Goal: Task Accomplishment & Management: Use online tool/utility

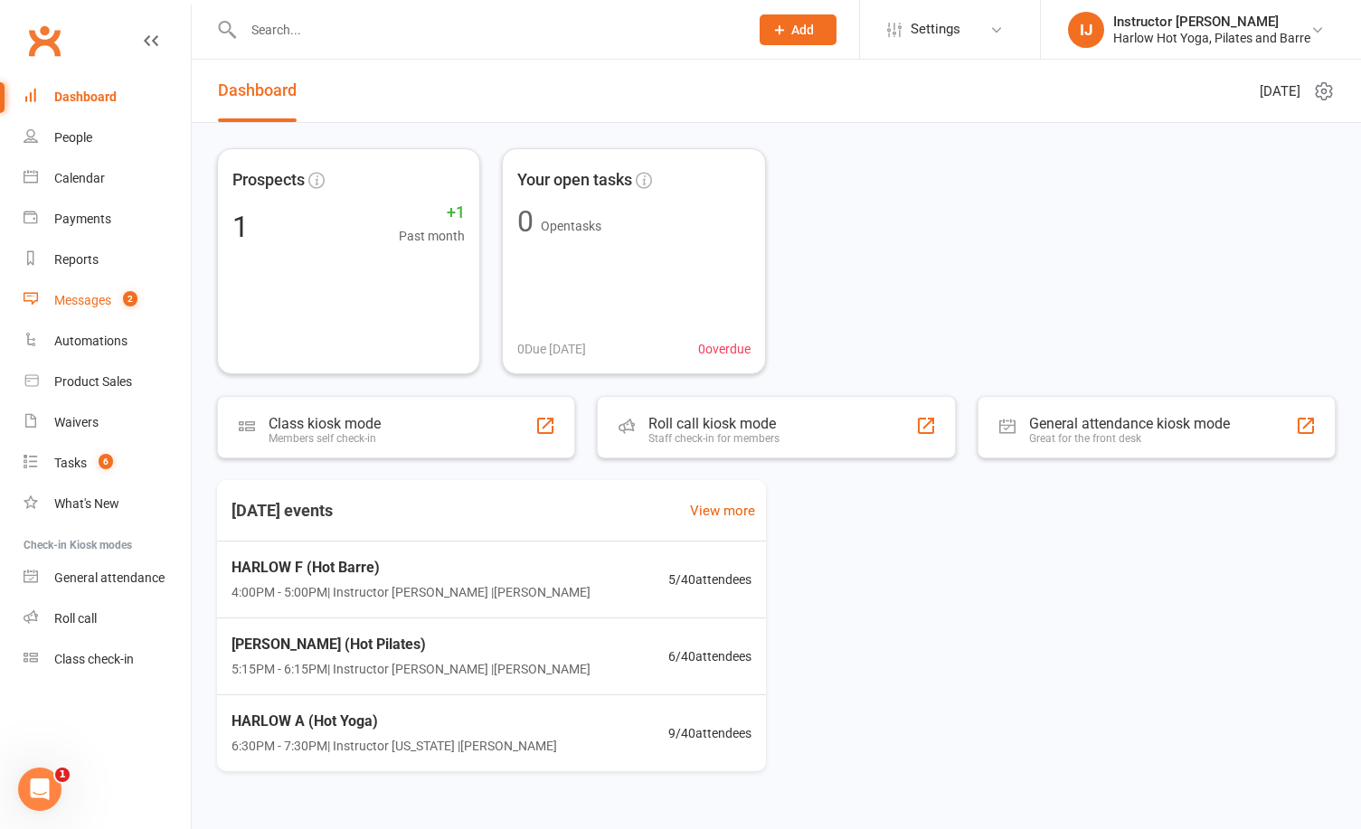
click at [73, 308] on link "Messages 2" at bounding box center [107, 300] width 167 height 41
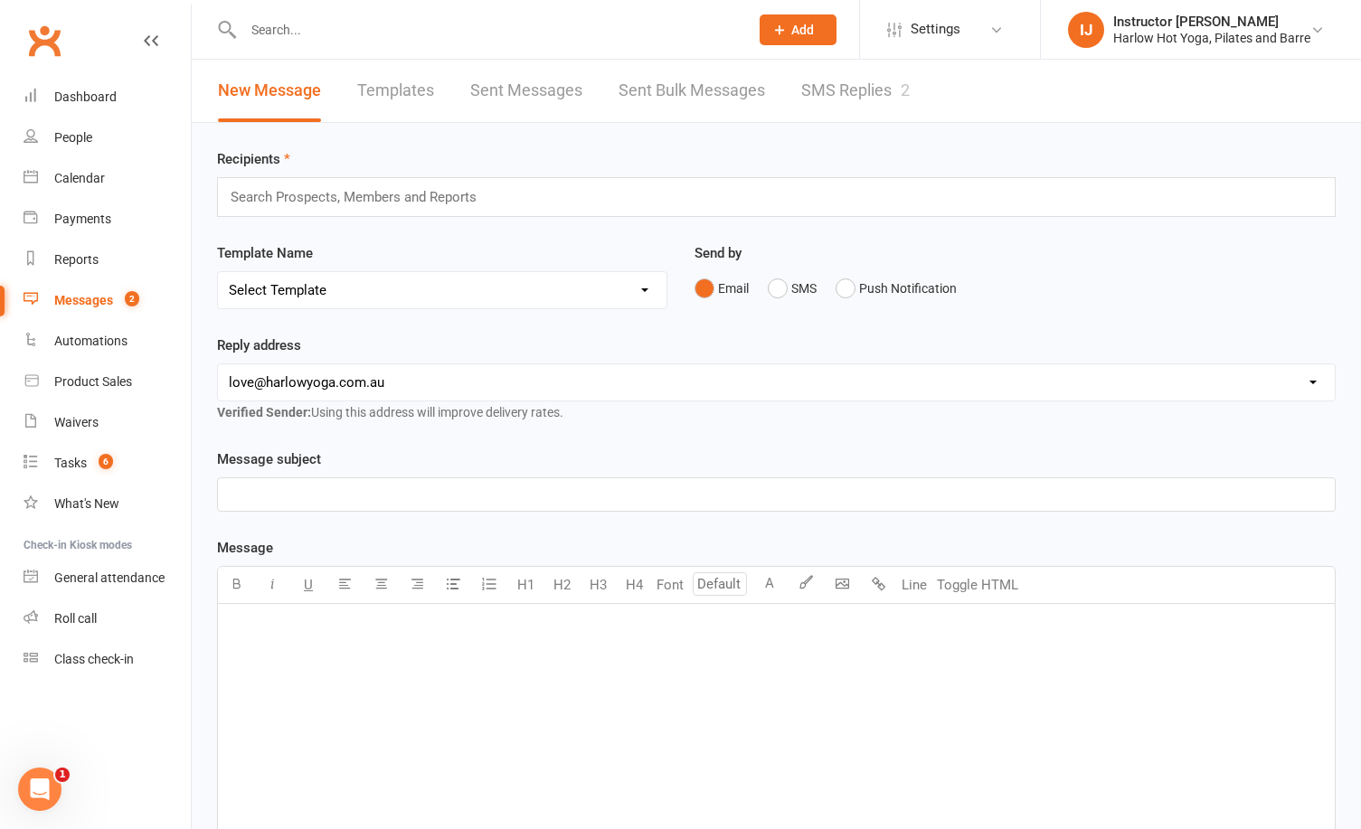
click at [899, 77] on link "SMS Replies 2" at bounding box center [855, 91] width 109 height 62
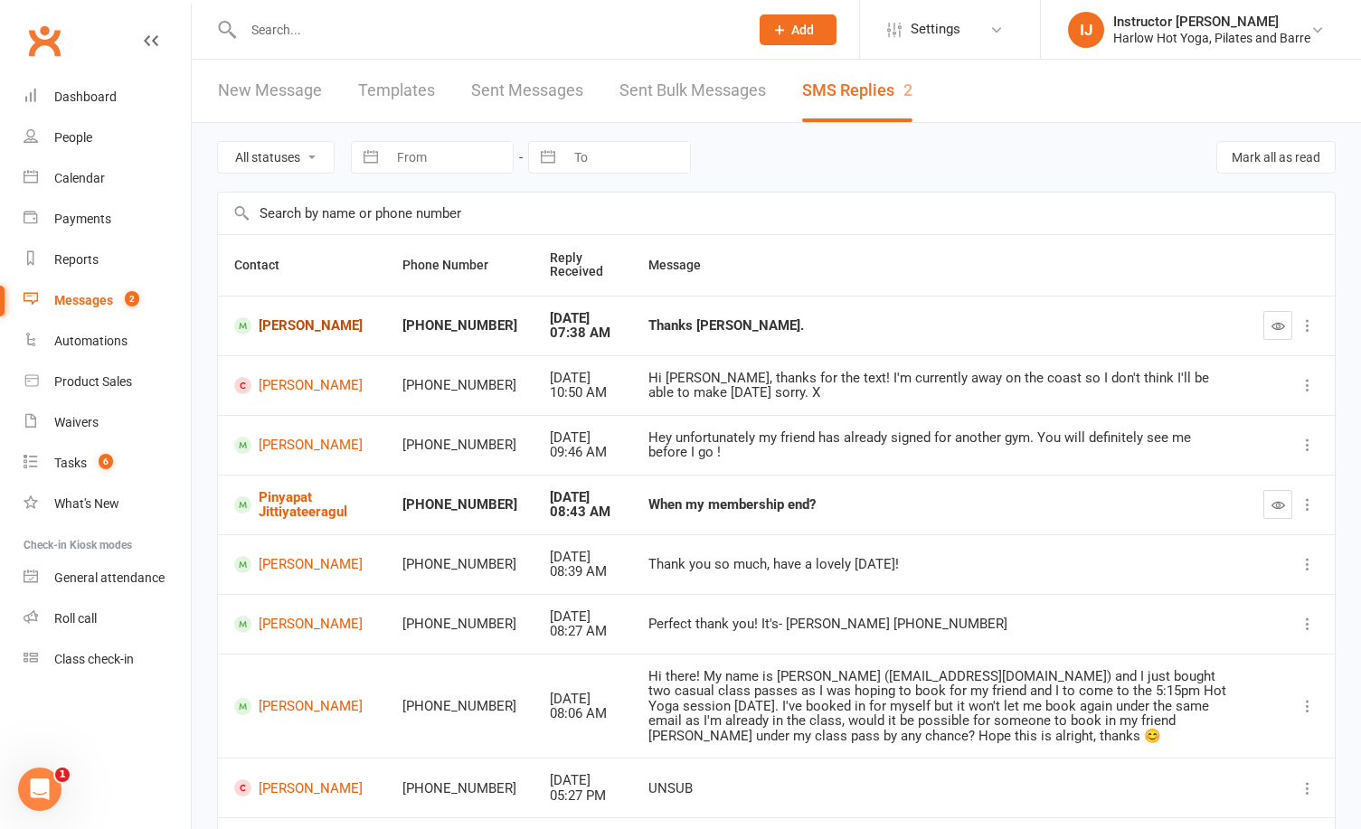
click at [279, 325] on link "[PERSON_NAME]" at bounding box center [302, 325] width 136 height 17
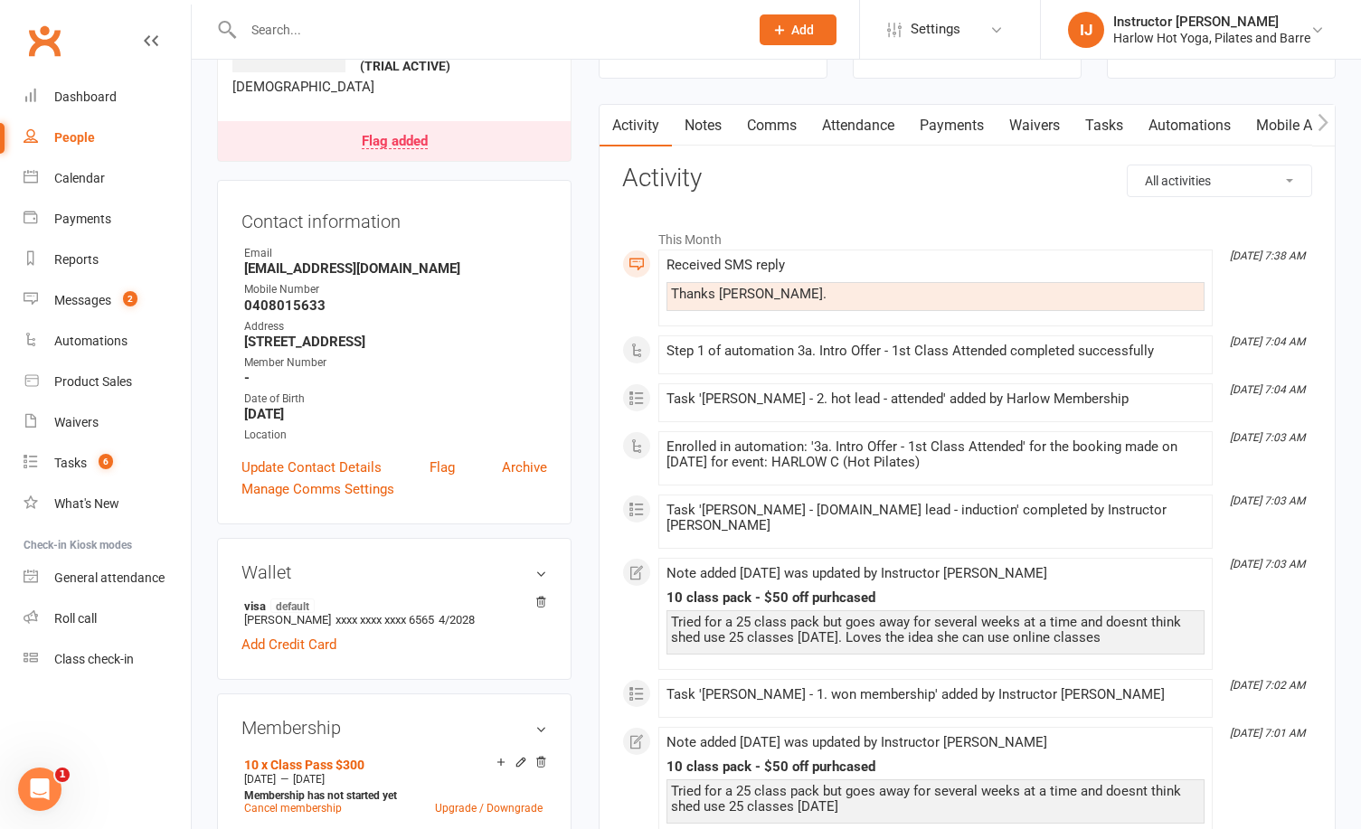
scroll to position [144, 0]
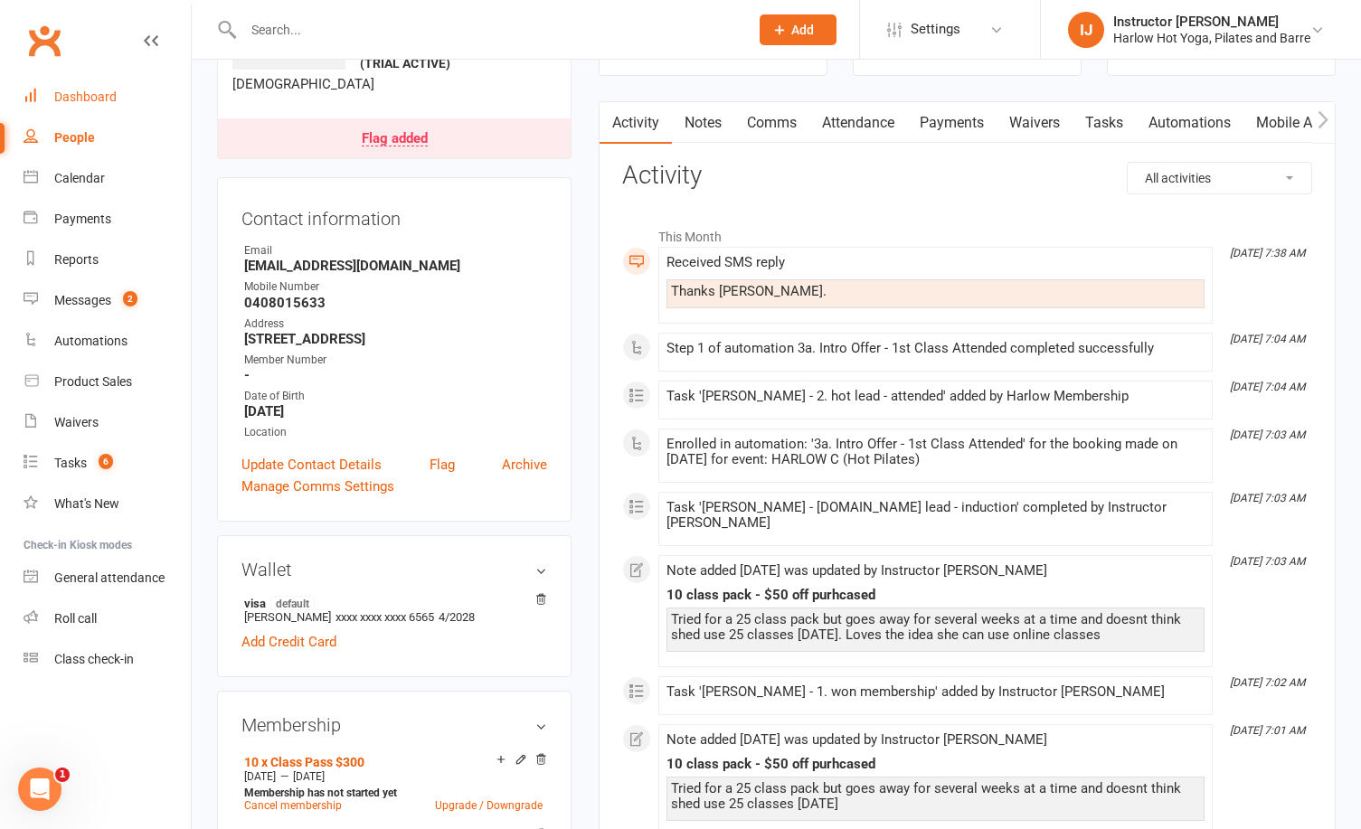
click at [82, 86] on link "Dashboard" at bounding box center [107, 97] width 167 height 41
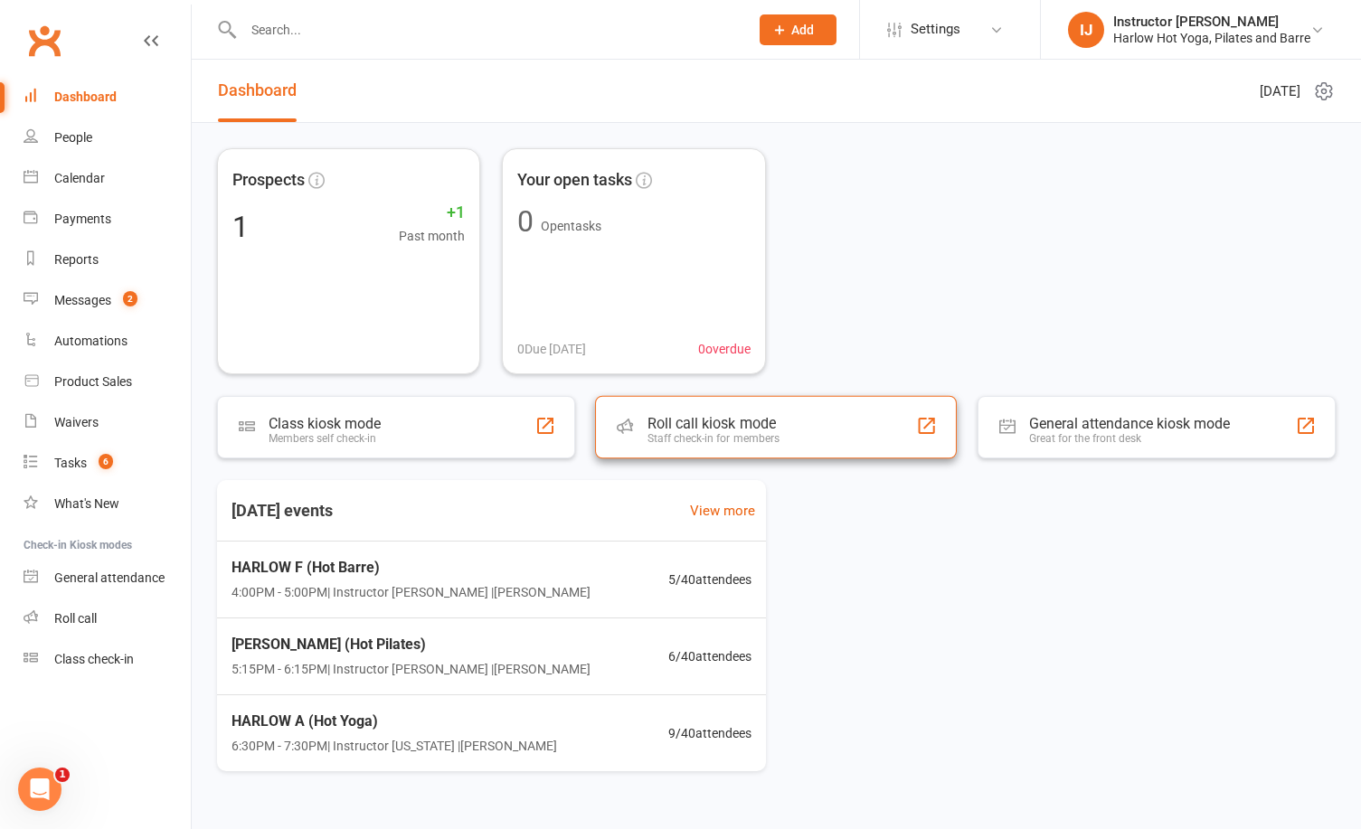
click at [807, 452] on div "Roll call kiosk mode Staff check-in for members" at bounding box center [776, 427] width 362 height 63
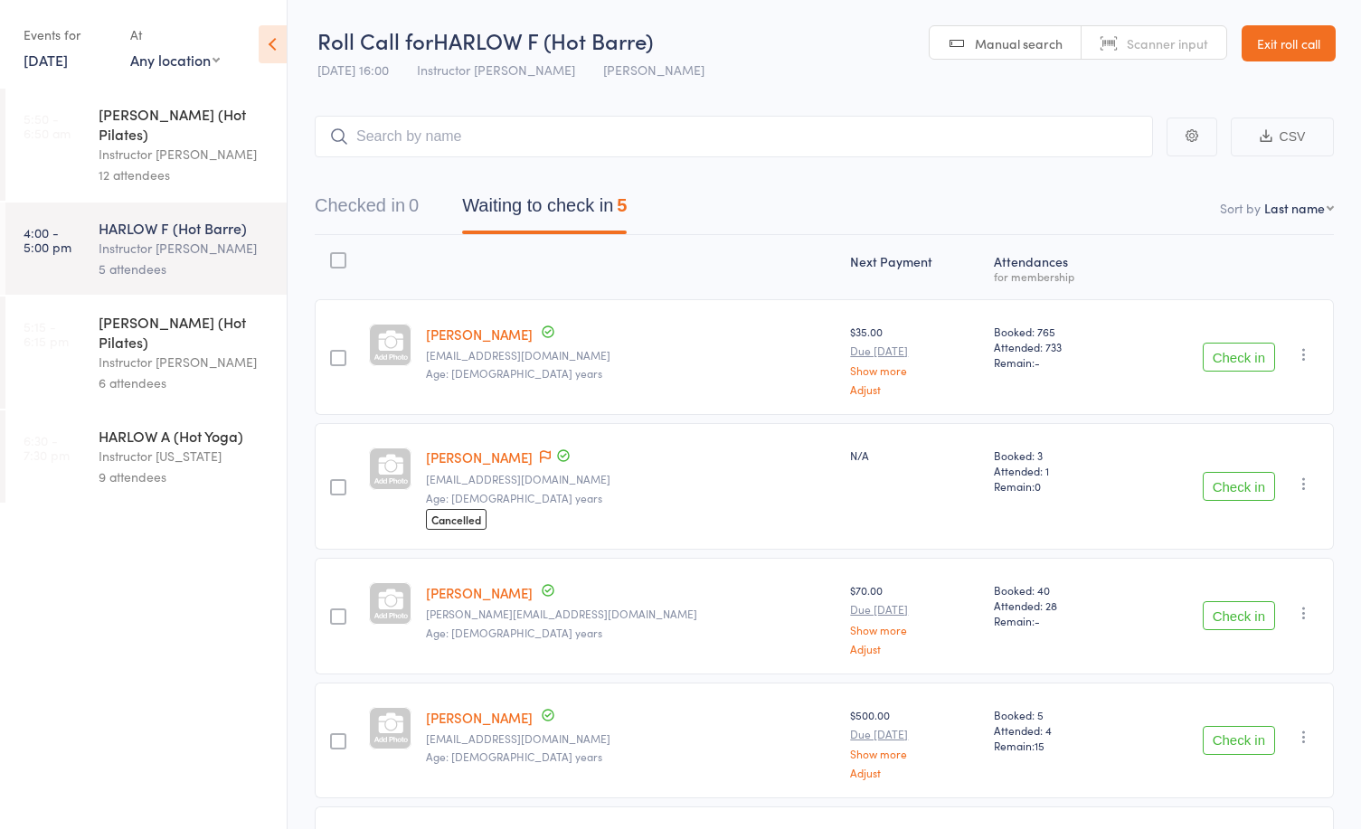
click at [153, 144] on div "Instructor [PERSON_NAME]" at bounding box center [185, 154] width 173 height 21
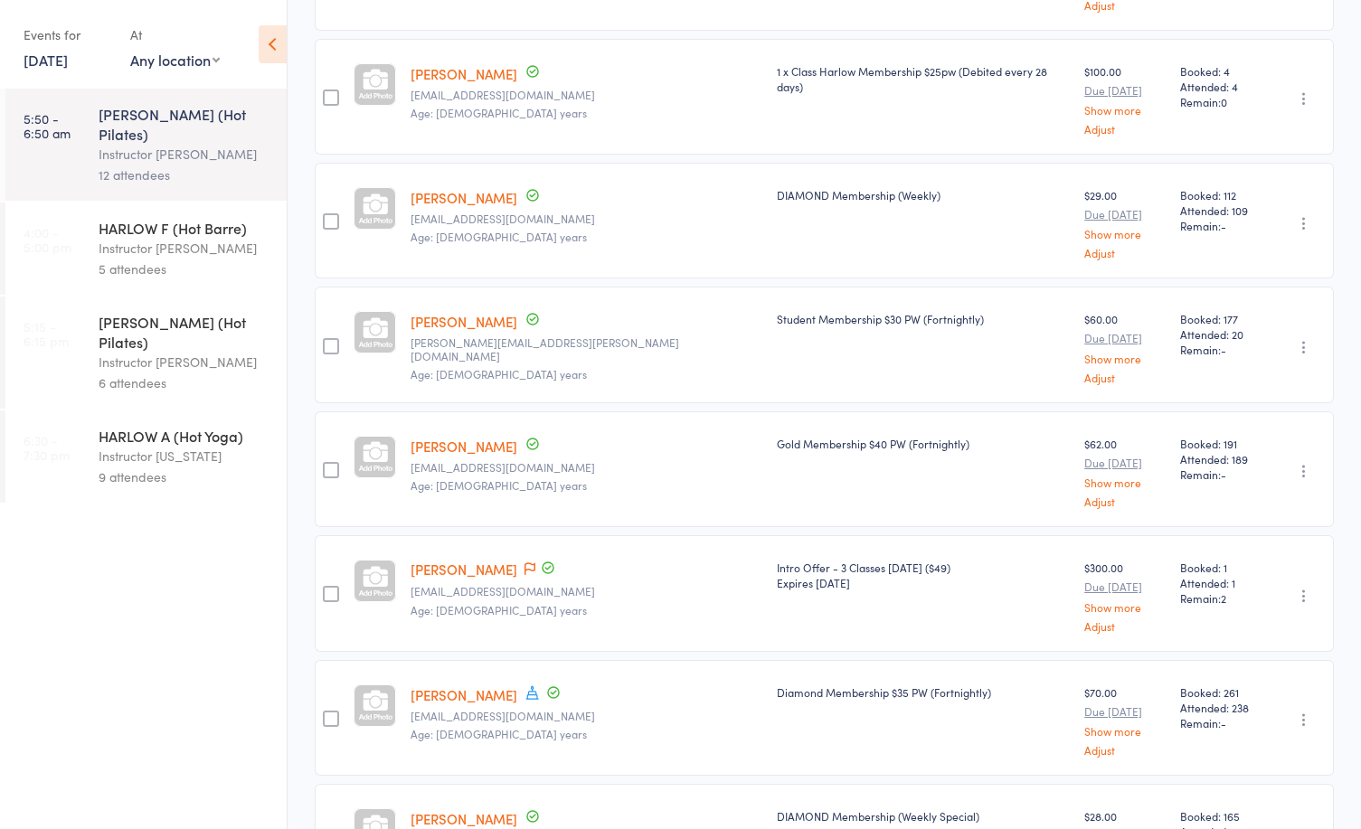
scroll to position [791, 0]
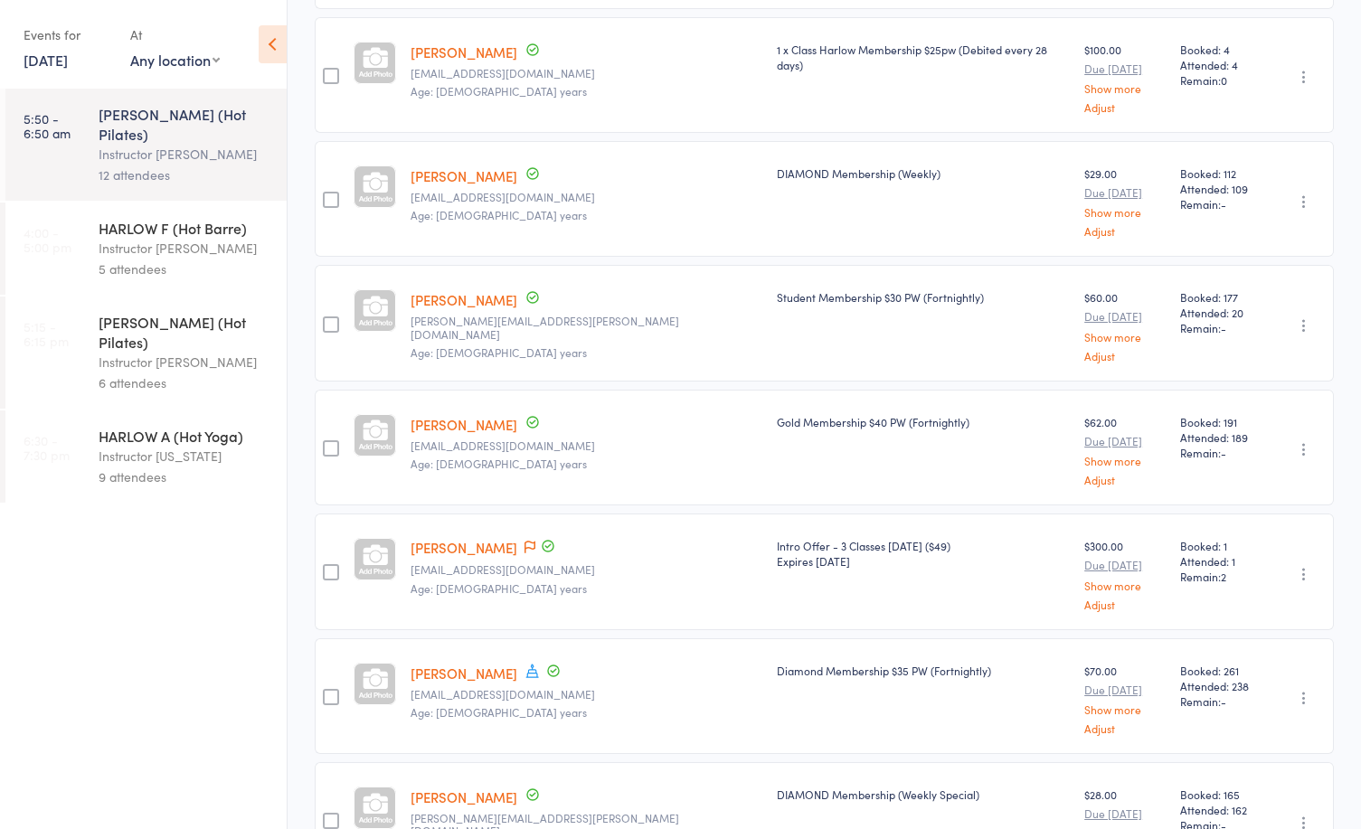
click at [471, 538] on link "Jeannette Spaninks" at bounding box center [464, 547] width 107 height 19
click at [577, 458] on small "Age: 53 years" at bounding box center [587, 464] width 352 height 13
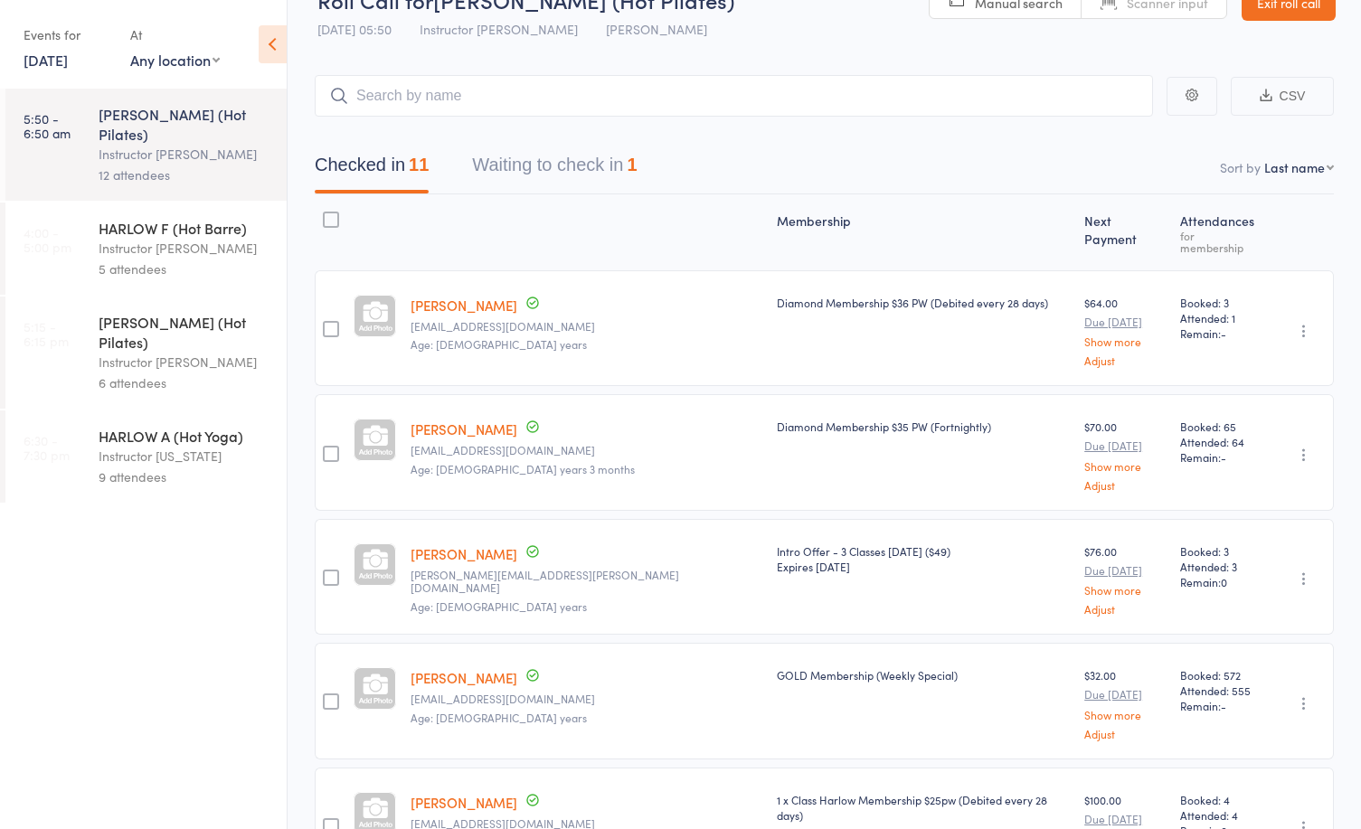
scroll to position [0, 0]
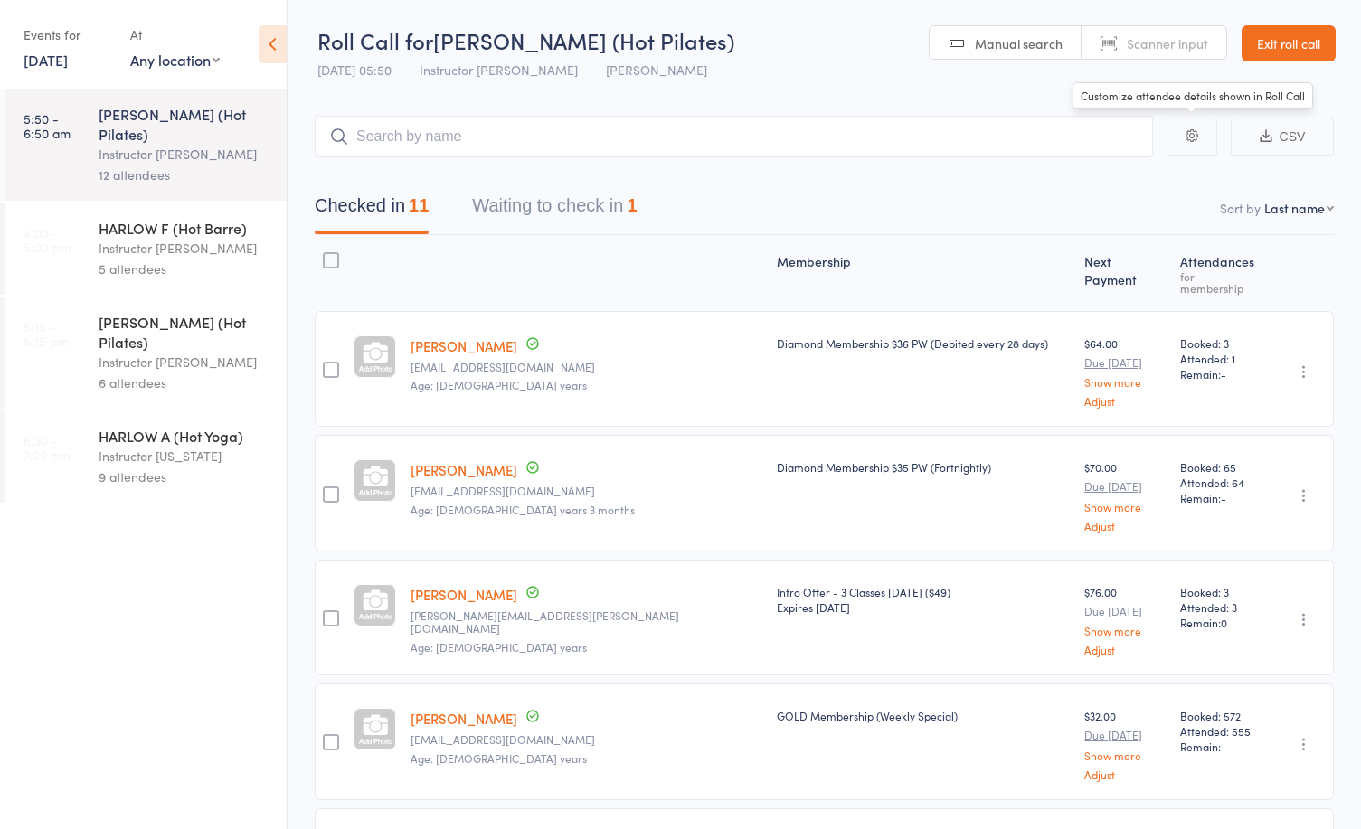
click at [1305, 52] on link "Exit roll call" at bounding box center [1289, 43] width 94 height 36
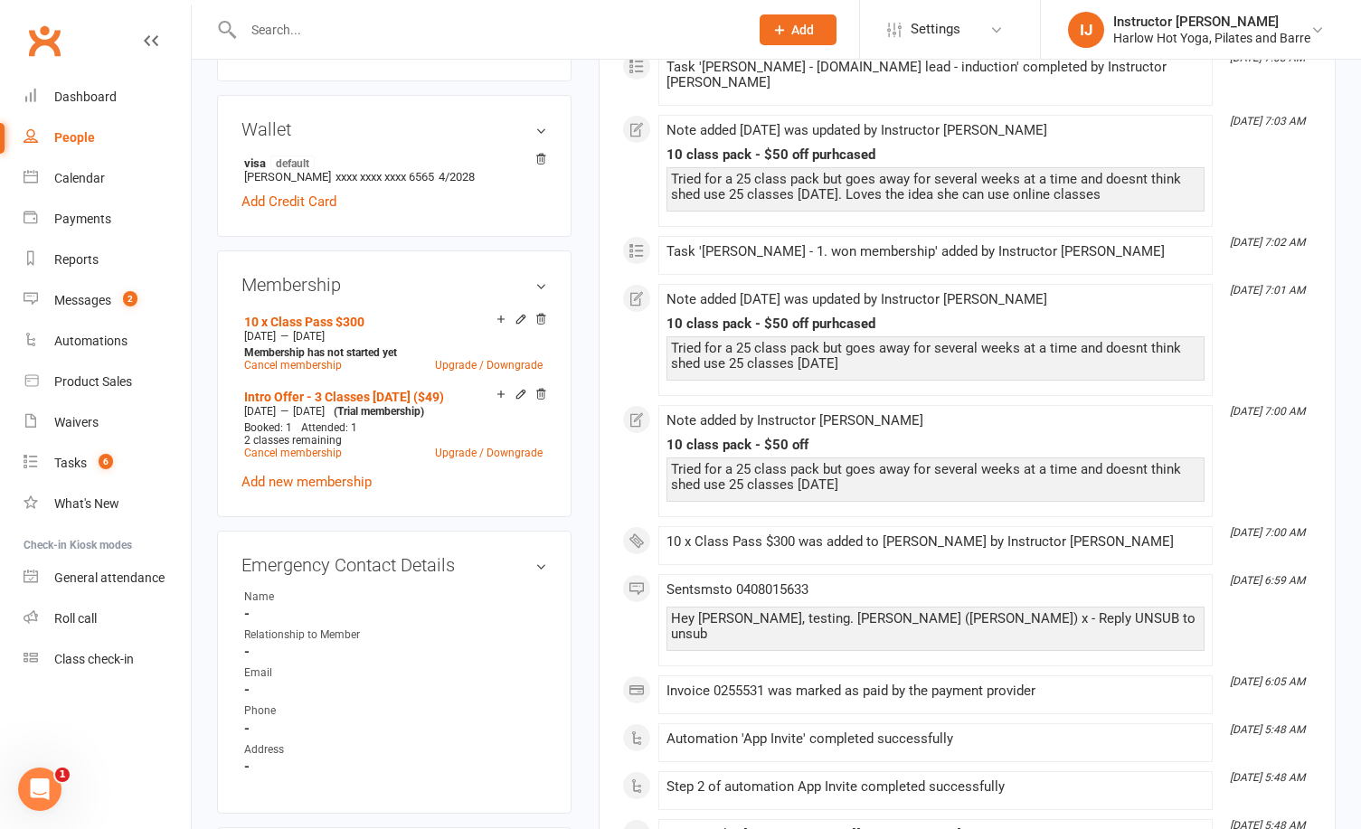
scroll to position [335, 0]
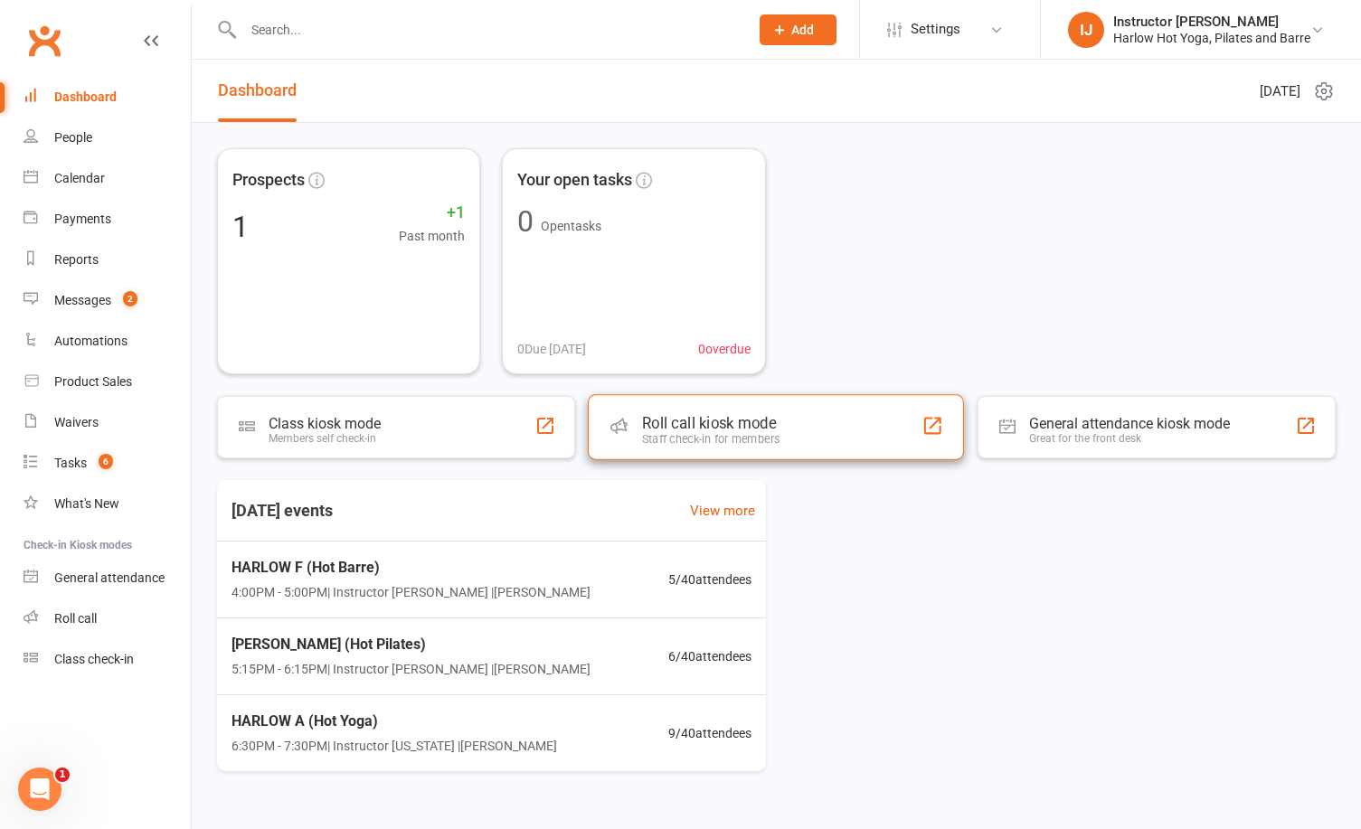
click at [744, 443] on div "Staff check-in for members" at bounding box center [710, 439] width 137 height 14
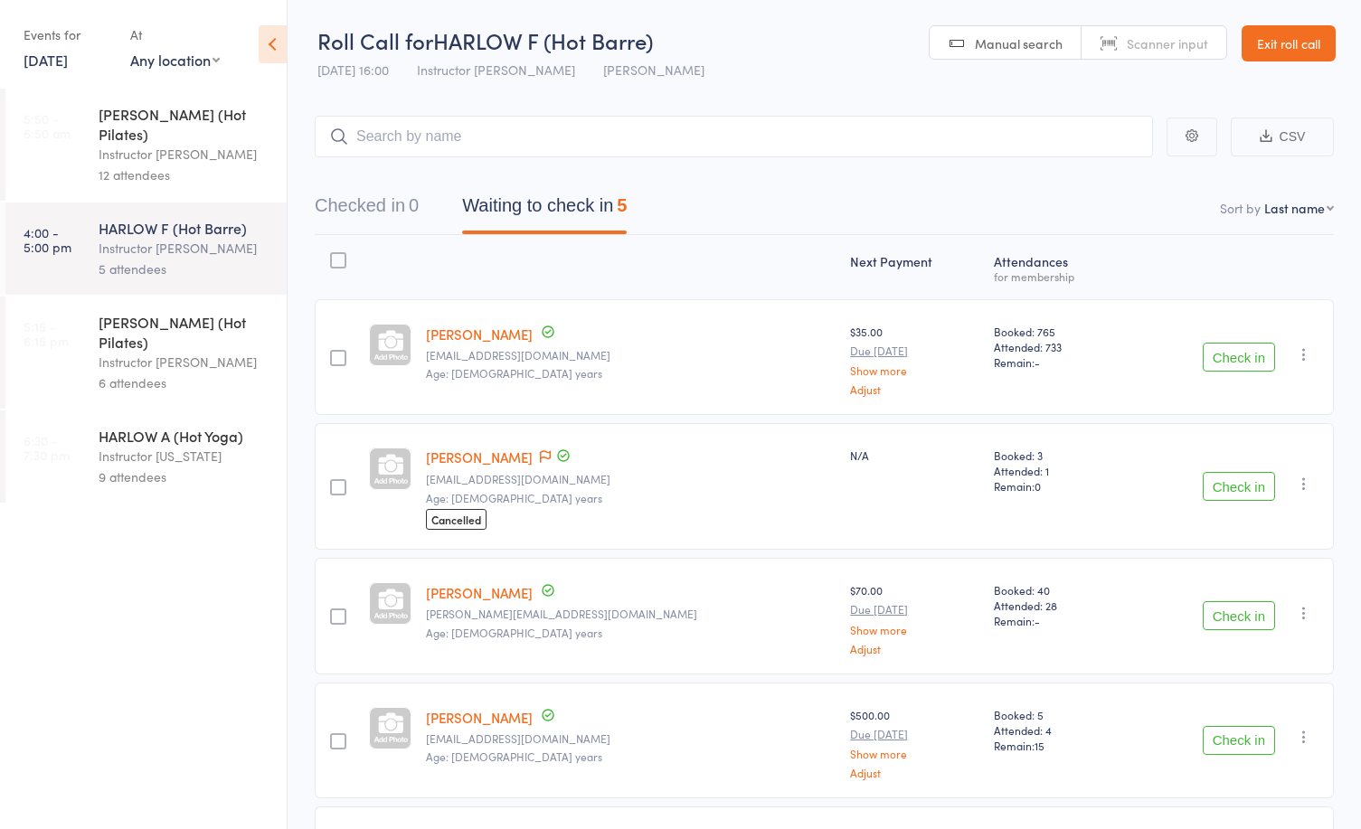
click at [61, 58] on link "[DATE]" at bounding box center [46, 60] width 44 height 20
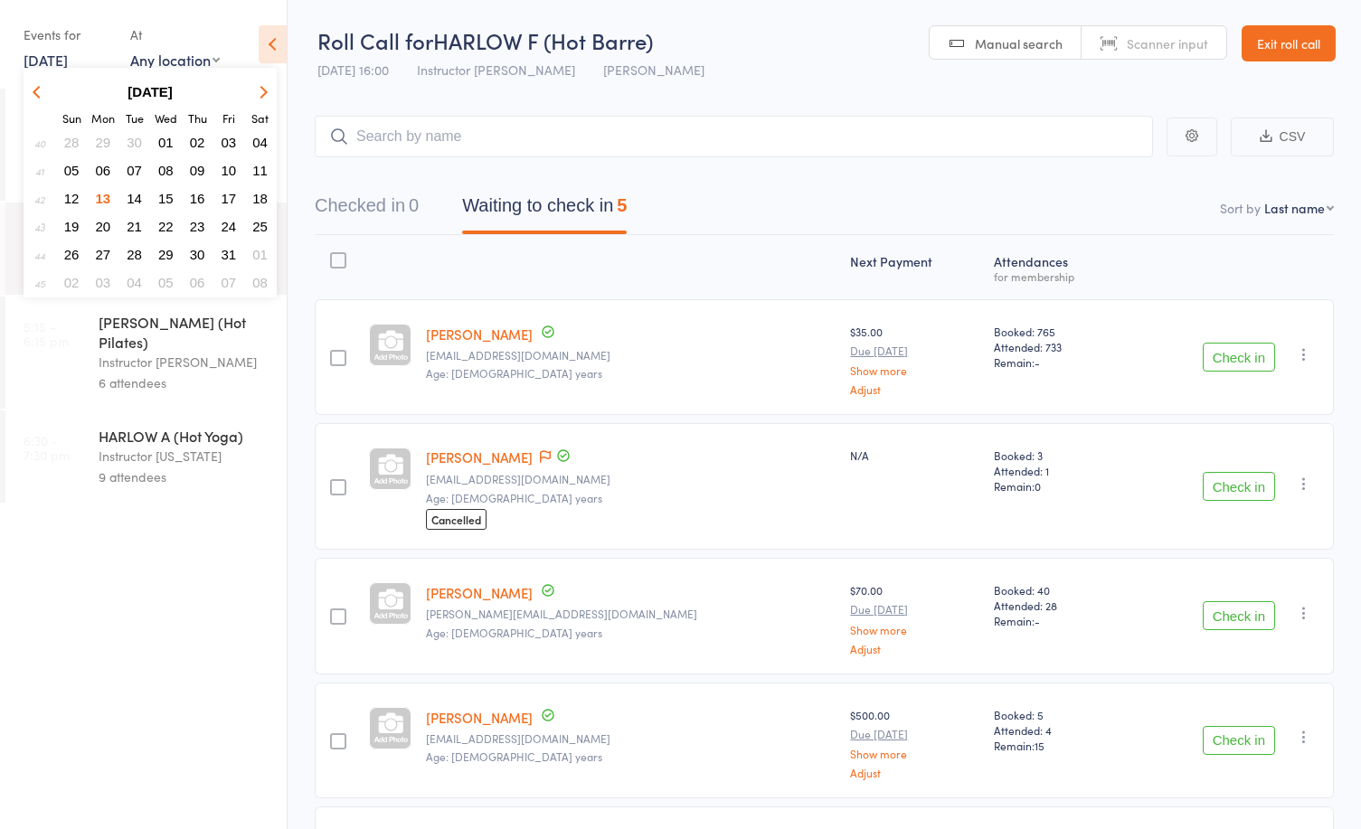
click at [139, 199] on span "14" at bounding box center [134, 198] width 15 height 15
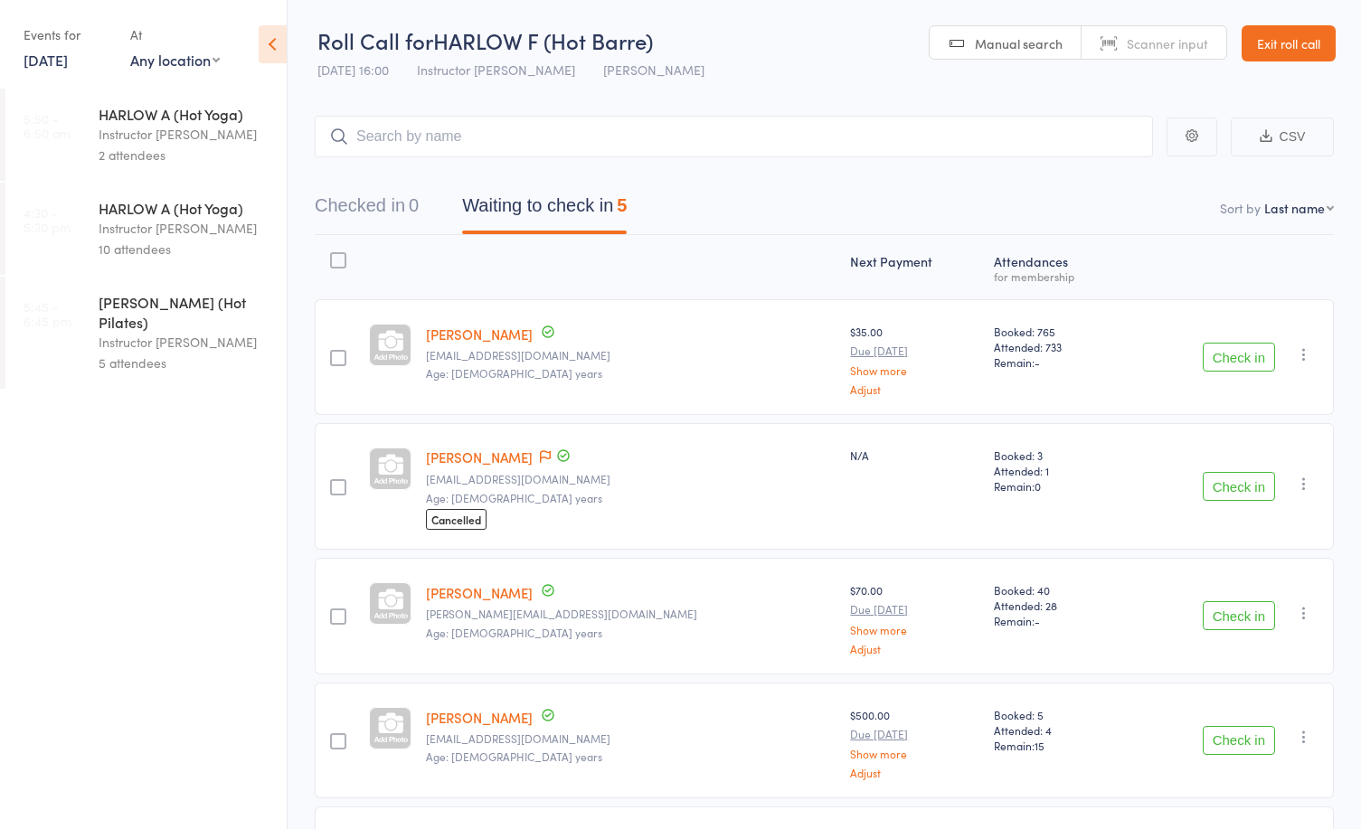
click at [168, 332] on div "Instructor [PERSON_NAME]" at bounding box center [185, 342] width 173 height 21
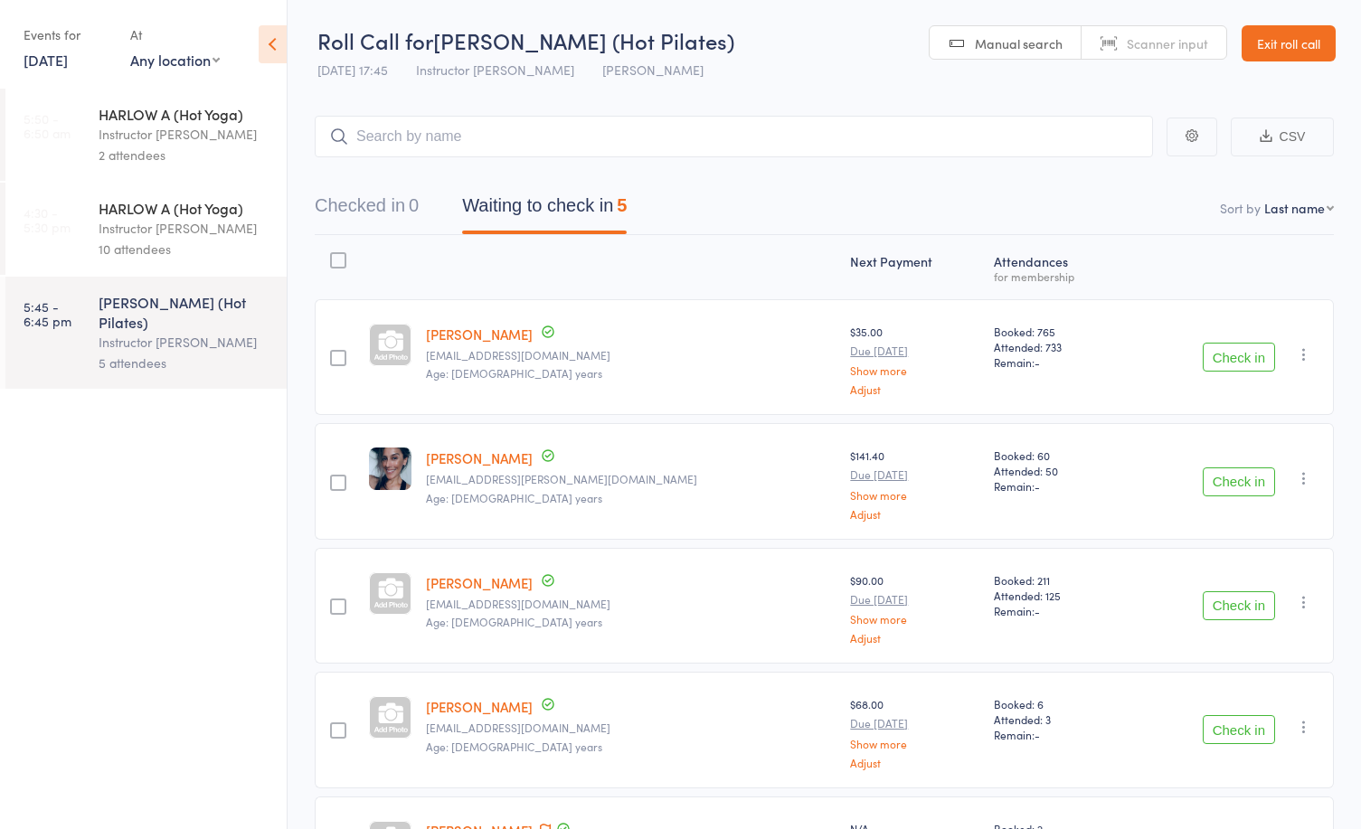
scroll to position [146, 0]
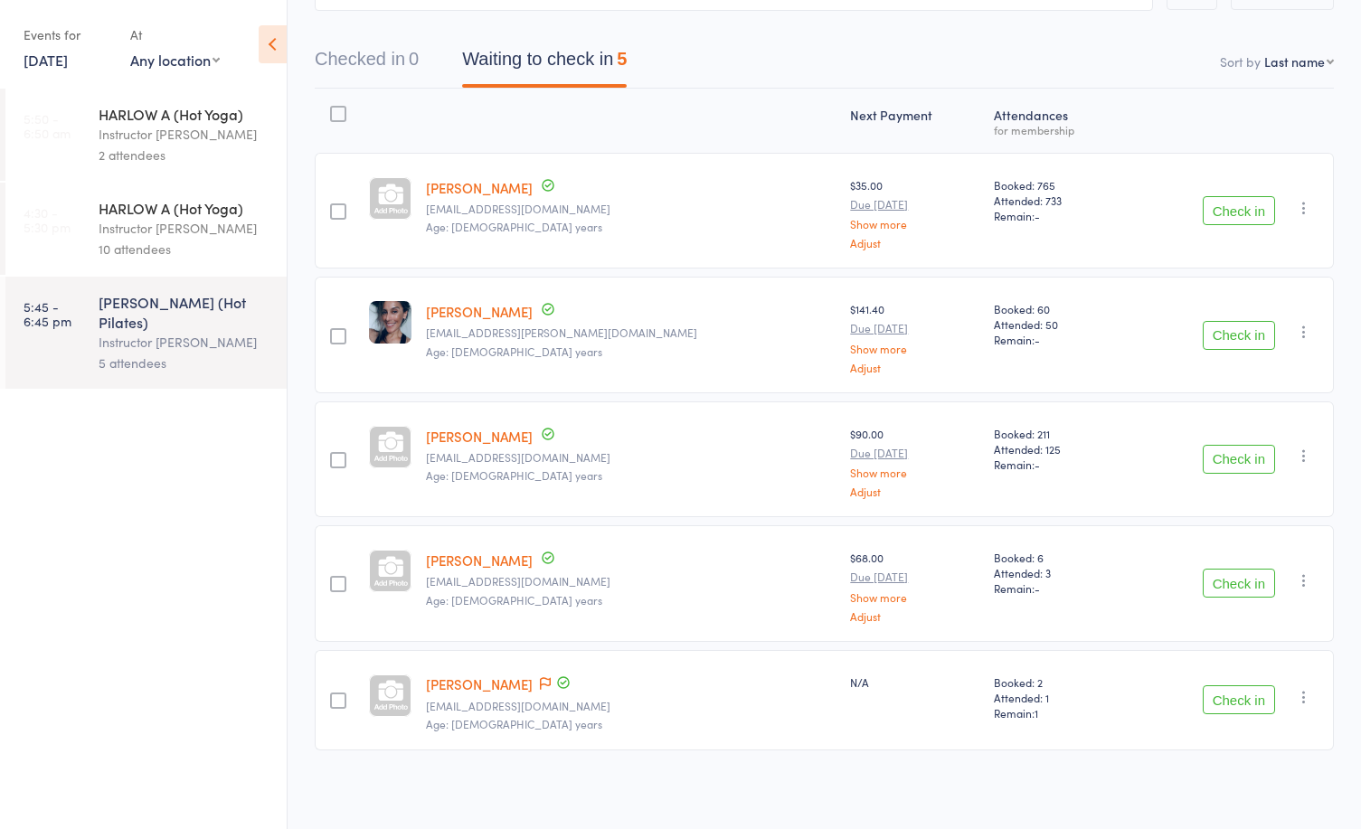
click at [535, 682] on div "Contact has been flagged" at bounding box center [553, 685] width 36 height 20
click at [540, 676] on span at bounding box center [545, 685] width 11 height 18
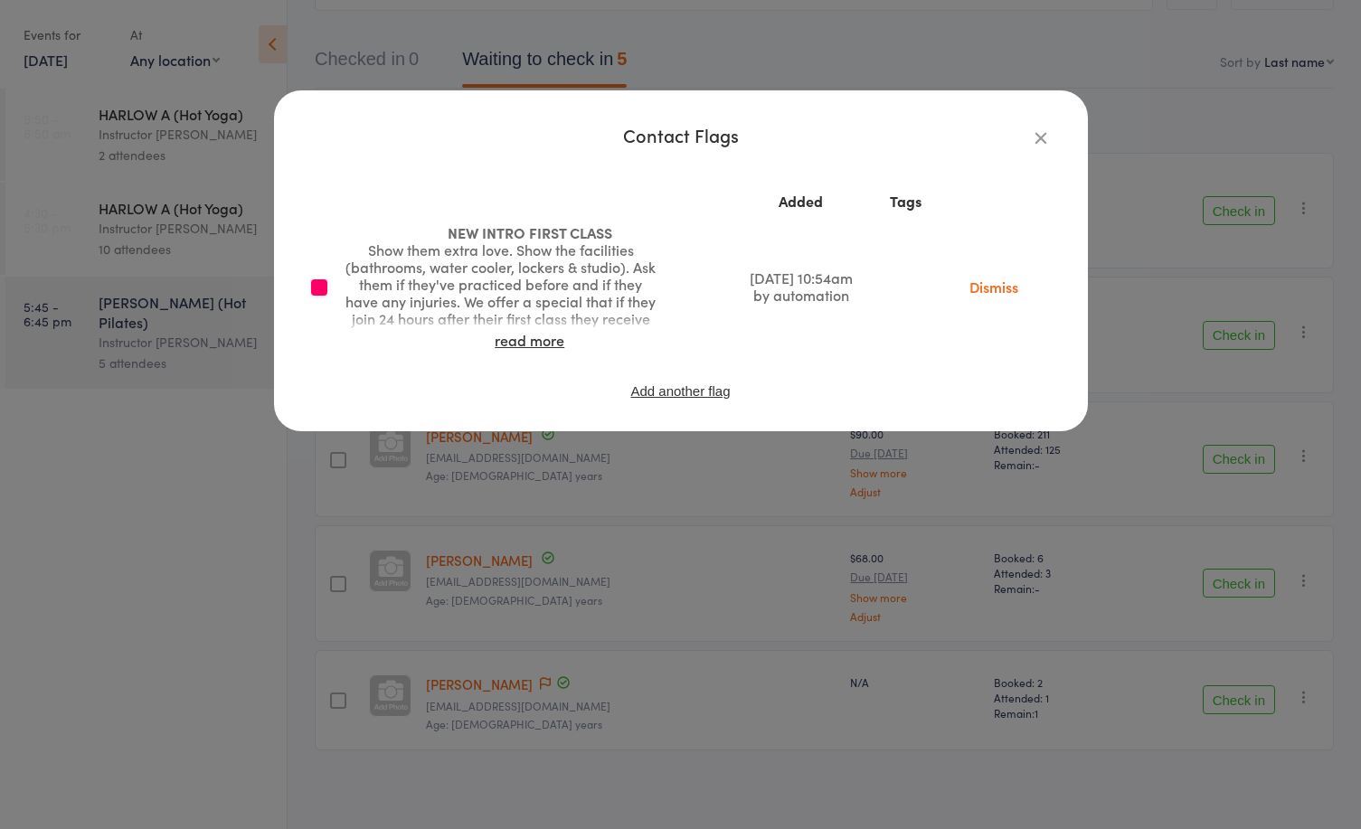
click at [1044, 137] on icon "button" at bounding box center [1041, 138] width 20 height 20
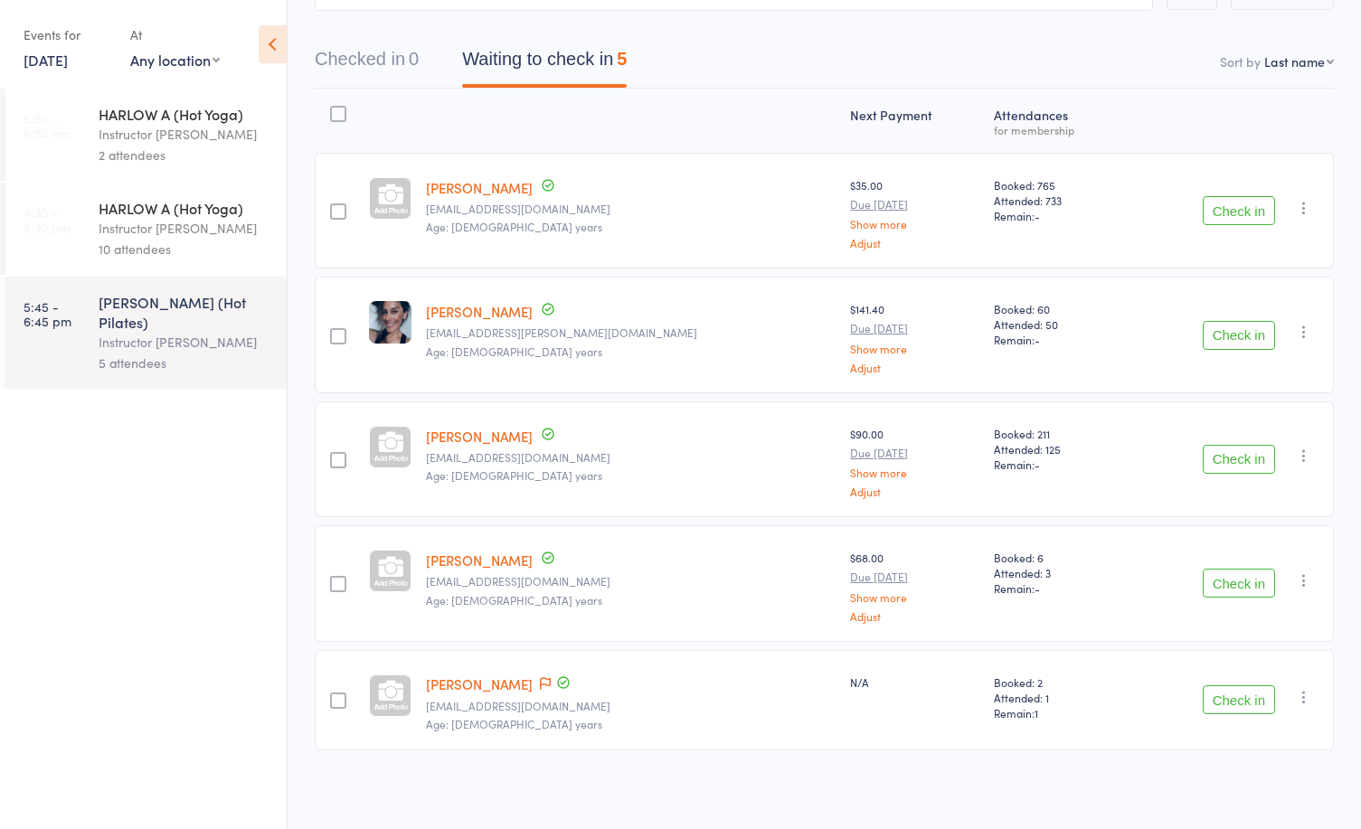
scroll to position [0, 0]
